Goal: Information Seeking & Learning: Learn about a topic

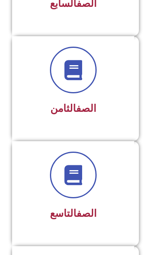
scroll to position [859, 0]
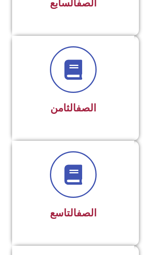
click at [115, 207] on h3 "الصف التاسع" at bounding box center [73, 213] width 101 height 12
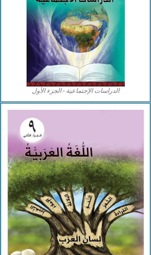
scroll to position [704, 0]
click at [99, 50] on img at bounding box center [76, 26] width 98 height 121
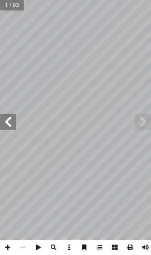
click at [6, 118] on span at bounding box center [8, 122] width 16 height 16
click at [9, 127] on span at bounding box center [8, 122] width 16 height 16
click at [9, 126] on span at bounding box center [8, 122] width 16 height 16
click at [8, 123] on span at bounding box center [8, 122] width 16 height 16
click at [5, 123] on span at bounding box center [8, 122] width 16 height 16
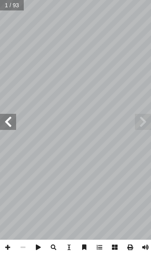
click at [5, 123] on span at bounding box center [8, 122] width 16 height 16
click at [4, 123] on span at bounding box center [8, 122] width 16 height 16
click at [5, 123] on span at bounding box center [8, 122] width 16 height 16
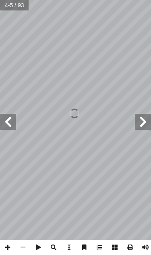
click at [5, 123] on span at bounding box center [8, 122] width 16 height 16
click at [3, 123] on span at bounding box center [8, 122] width 16 height 16
click at [139, 118] on span at bounding box center [143, 122] width 16 height 16
click at [11, 120] on span at bounding box center [8, 122] width 16 height 16
click at [9, 118] on span at bounding box center [8, 122] width 16 height 16
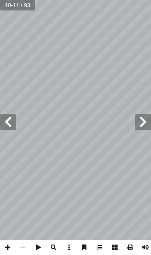
click at [14, 117] on span at bounding box center [8, 122] width 16 height 16
click at [12, 115] on span at bounding box center [8, 122] width 16 height 16
click at [13, 114] on span at bounding box center [8, 122] width 16 height 16
click at [11, 115] on span at bounding box center [8, 122] width 16 height 16
click at [148, 115] on span at bounding box center [143, 122] width 16 height 16
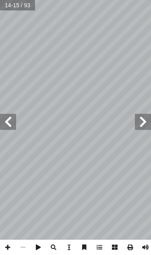
click at [143, 117] on span at bounding box center [143, 122] width 16 height 16
click at [142, 117] on span at bounding box center [143, 122] width 16 height 16
click at [141, 117] on span at bounding box center [143, 122] width 16 height 16
click at [143, 118] on span at bounding box center [143, 122] width 16 height 16
click at [143, 120] on span at bounding box center [143, 122] width 16 height 16
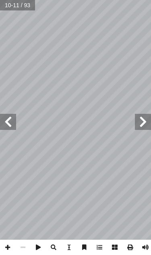
click at [147, 120] on span at bounding box center [143, 122] width 16 height 16
click at [146, 119] on span at bounding box center [143, 122] width 16 height 16
click at [142, 123] on span at bounding box center [143, 122] width 16 height 16
click at [8, 122] on span at bounding box center [8, 122] width 16 height 16
click at [143, 118] on span at bounding box center [143, 122] width 16 height 16
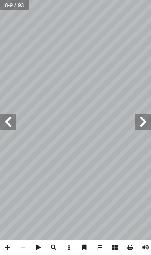
click at [4, 114] on span at bounding box center [8, 122] width 16 height 16
click at [5, 117] on span at bounding box center [8, 122] width 16 height 16
click at [5, 118] on span at bounding box center [8, 122] width 16 height 16
click at [11, 125] on span at bounding box center [8, 122] width 16 height 16
click at [10, 122] on span at bounding box center [8, 122] width 16 height 16
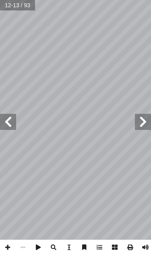
click at [6, 121] on span at bounding box center [8, 122] width 16 height 16
